Goal: Find specific page/section: Find specific page/section

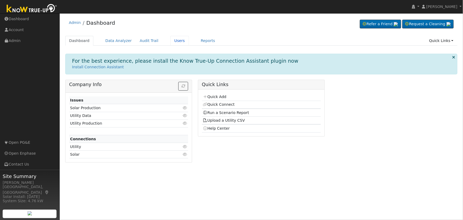
click at [170, 40] on link "Users" at bounding box center [179, 41] width 19 height 10
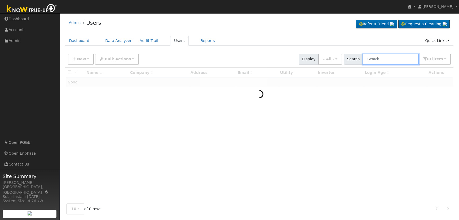
click at [374, 59] on input "text" at bounding box center [391, 59] width 56 height 11
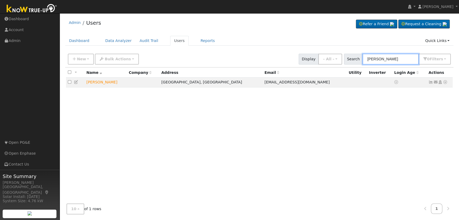
type input "[PERSON_NAME]"
